Goal: Navigation & Orientation: Find specific page/section

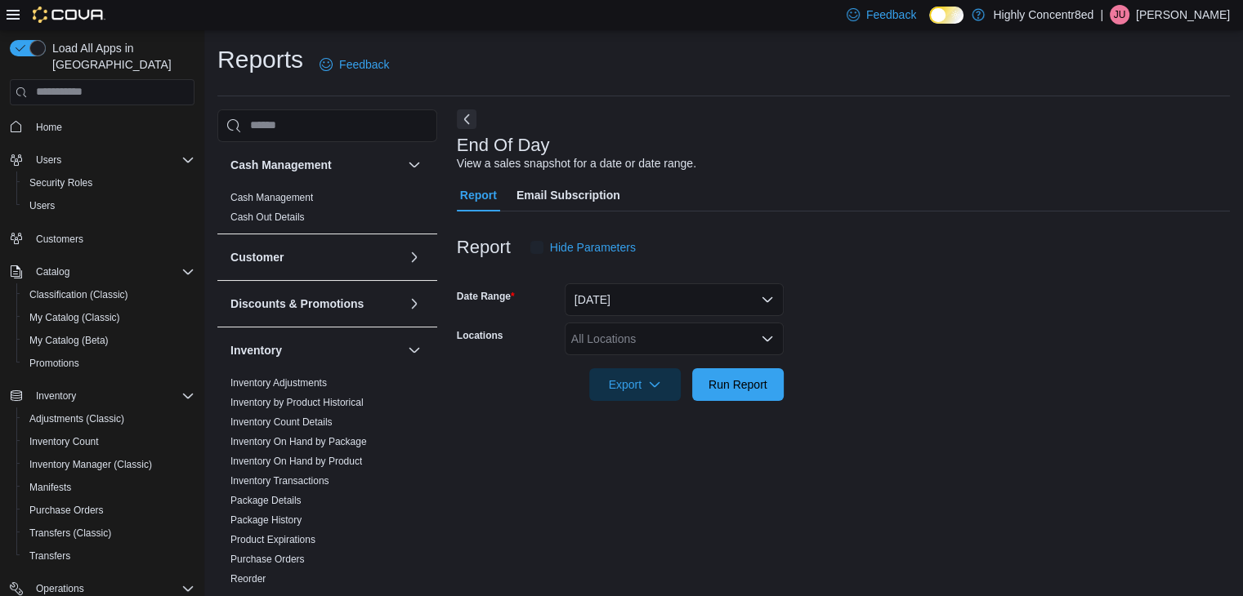
scroll to position [6, 0]
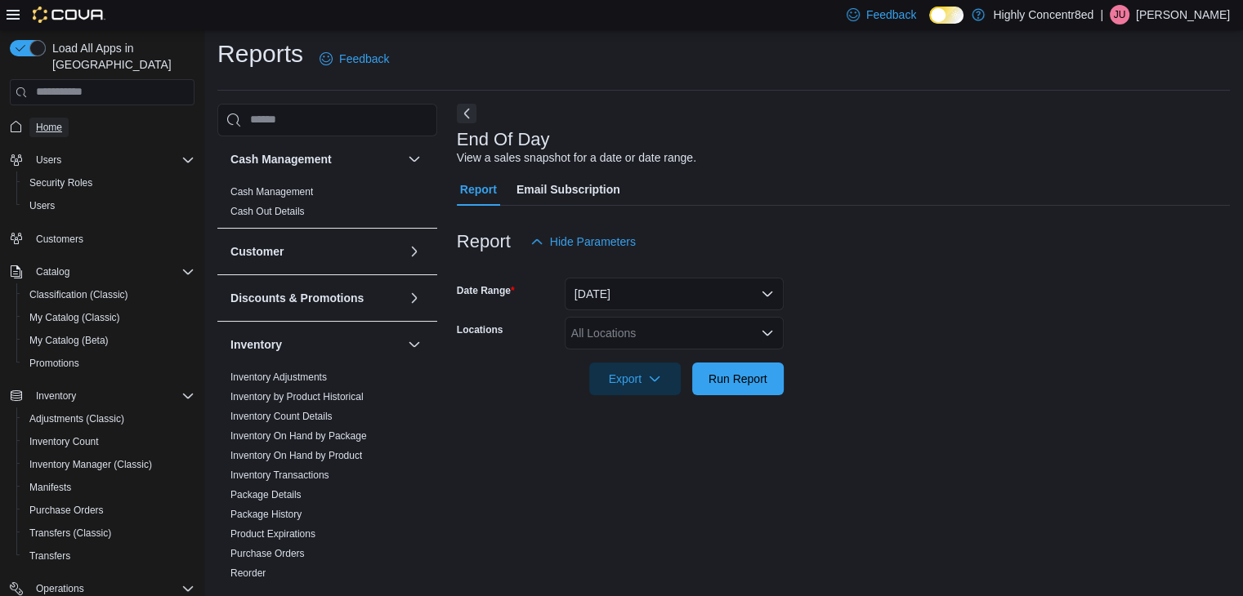
click at [33, 118] on link "Home" at bounding box center [48, 128] width 39 height 20
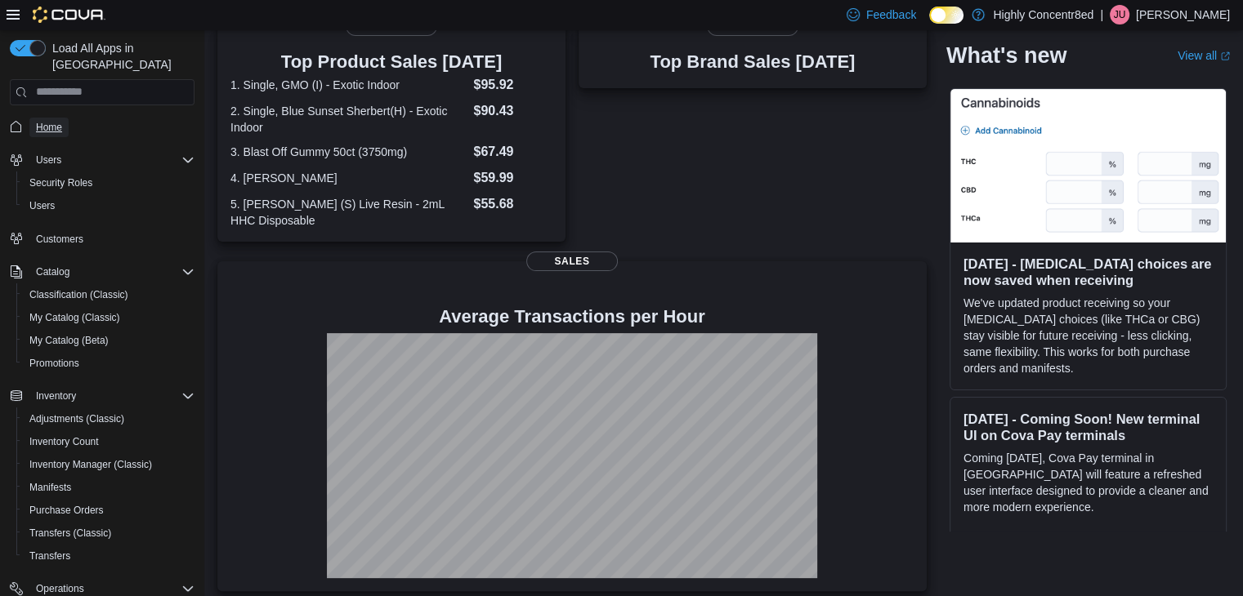
scroll to position [353, 0]
